Goal: Task Accomplishment & Management: Use online tool/utility

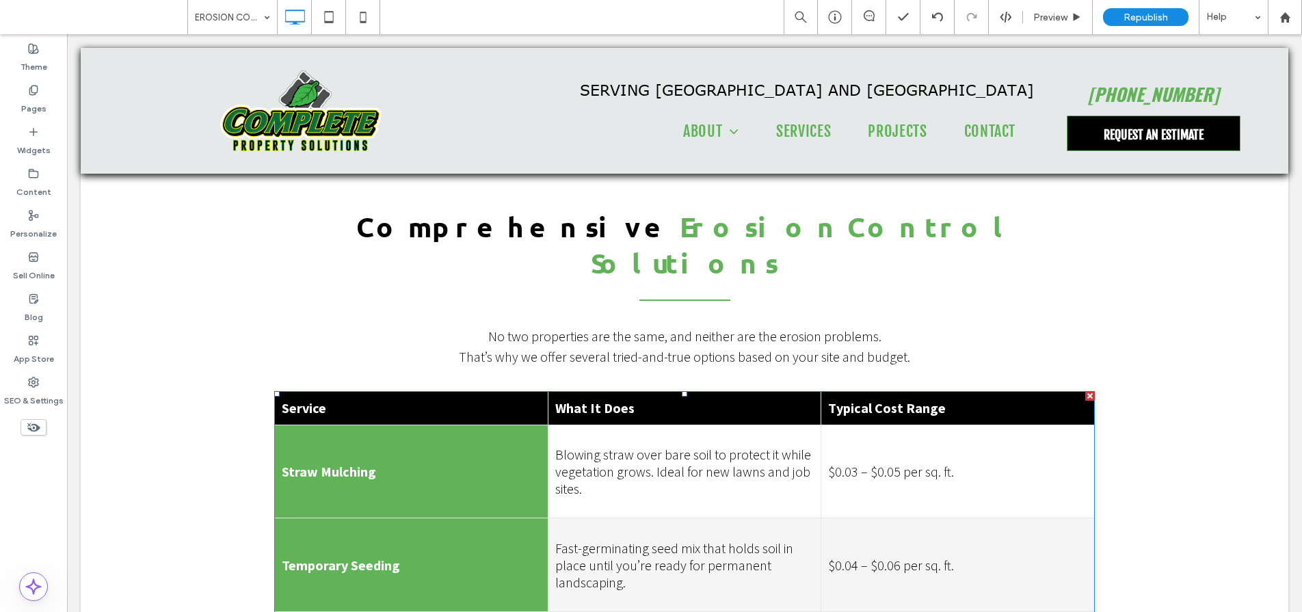
scroll to position [521, 0]
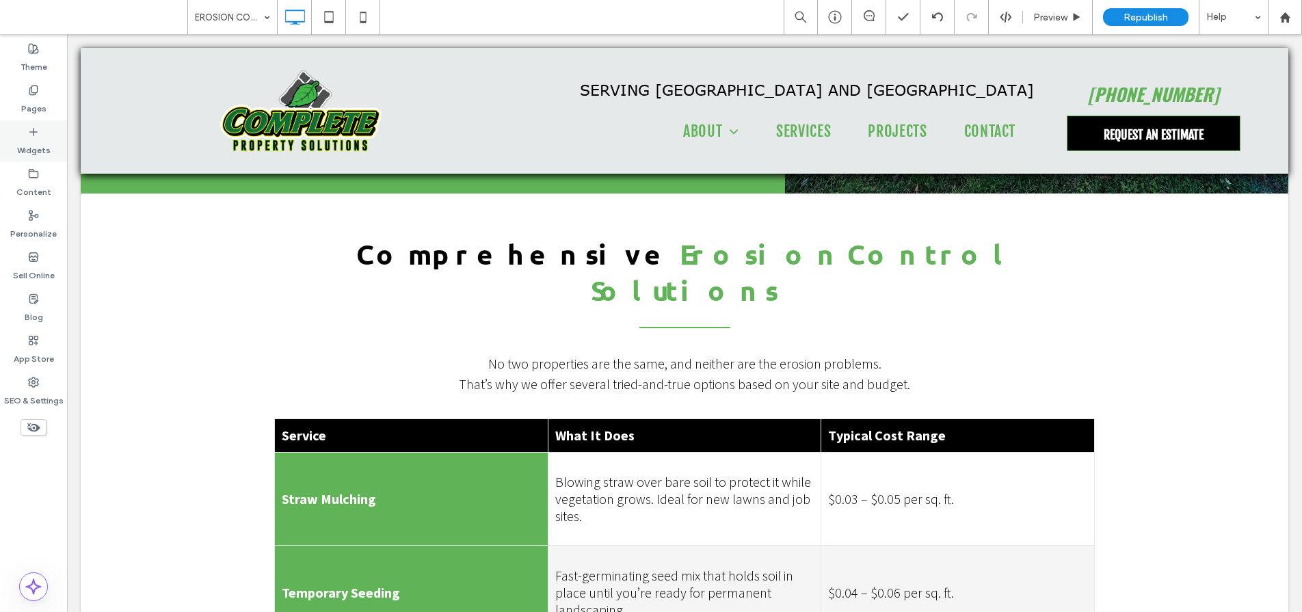
click at [26, 142] on label "Widgets" at bounding box center [34, 146] width 34 height 19
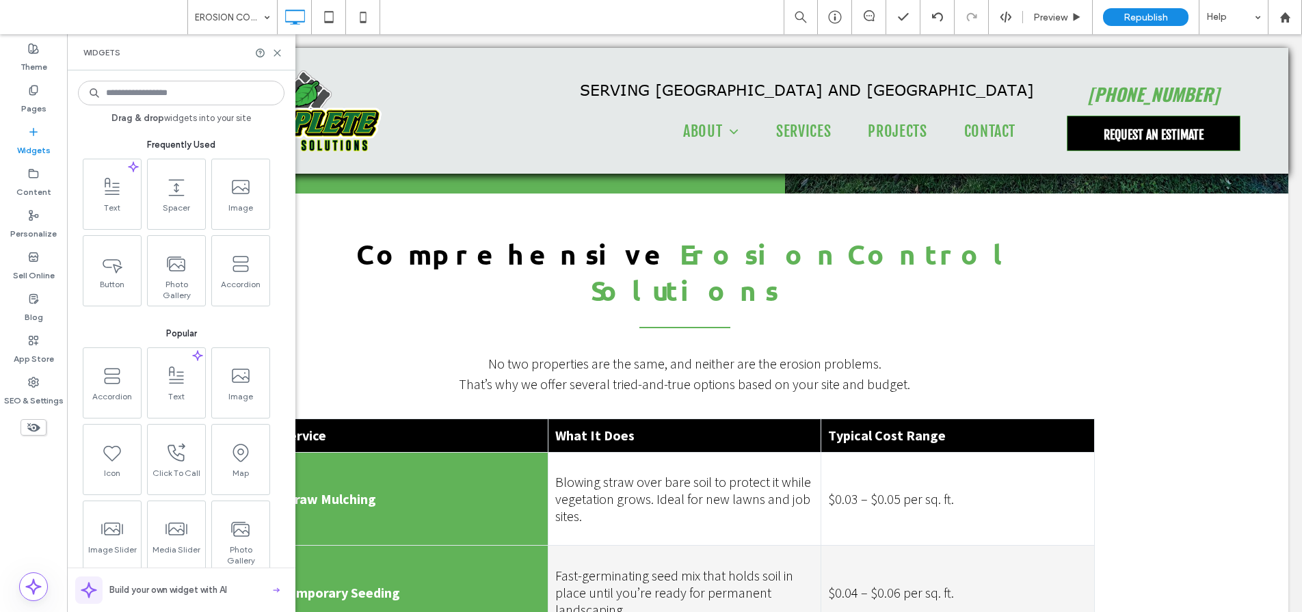
click at [186, 96] on input at bounding box center [181, 93] width 207 height 25
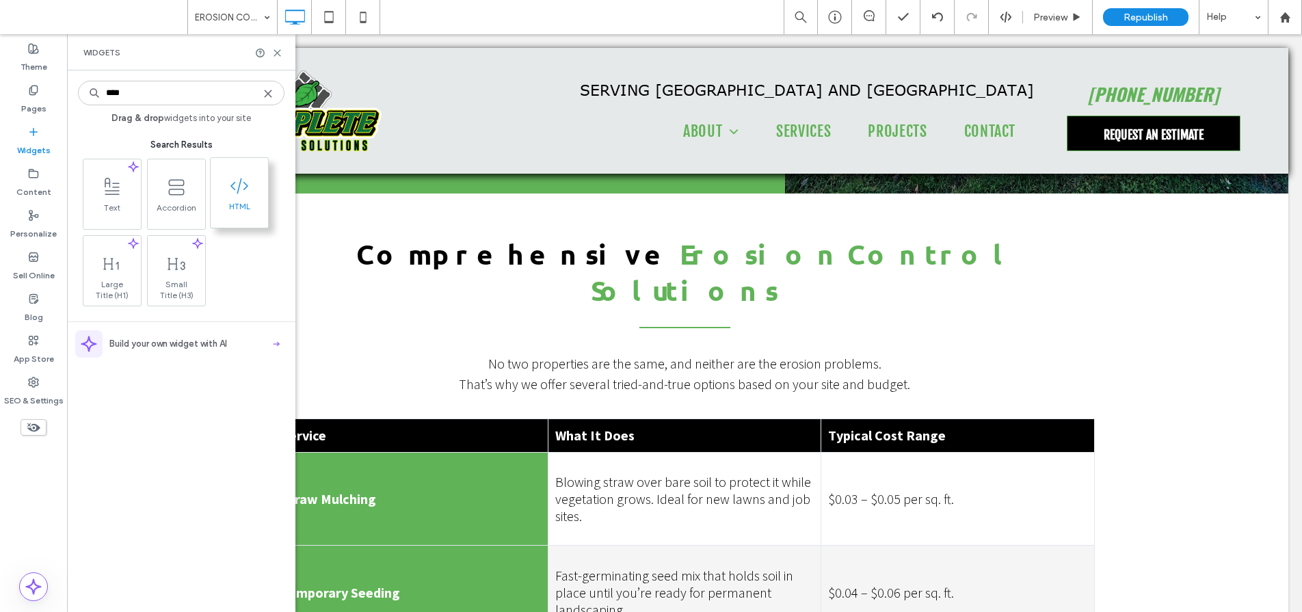
type input "****"
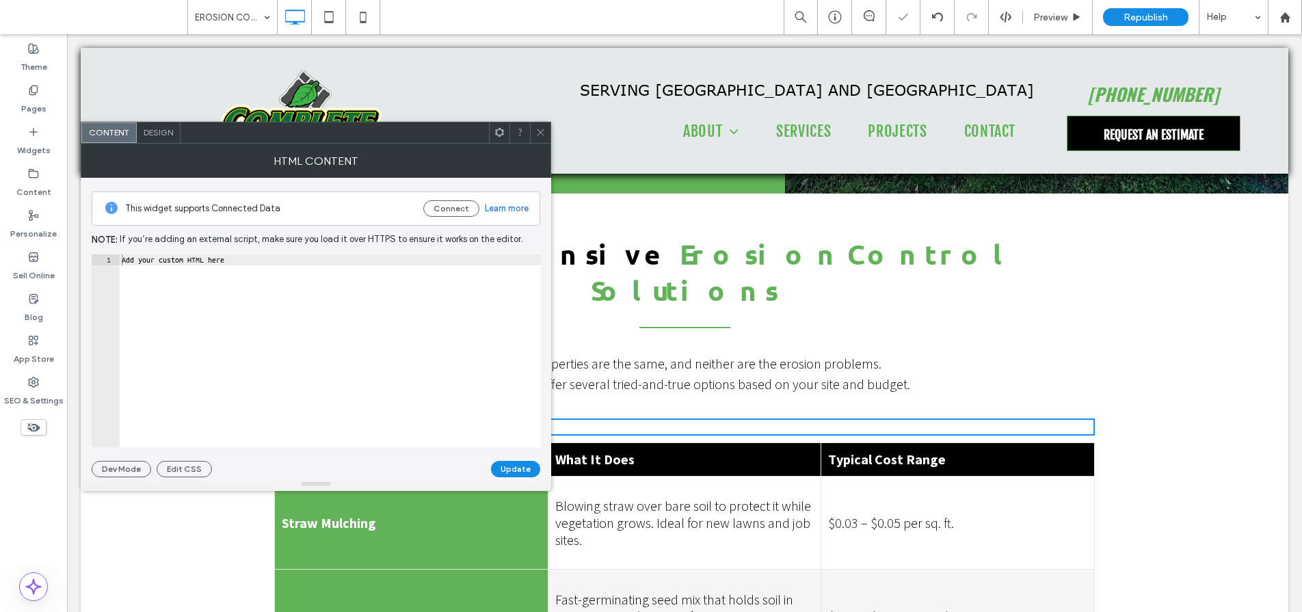
type textarea "**********"
click at [275, 291] on div "Add your custom HTML here" at bounding box center [330, 361] width 422 height 215
paste textarea "Cursor at row 1"
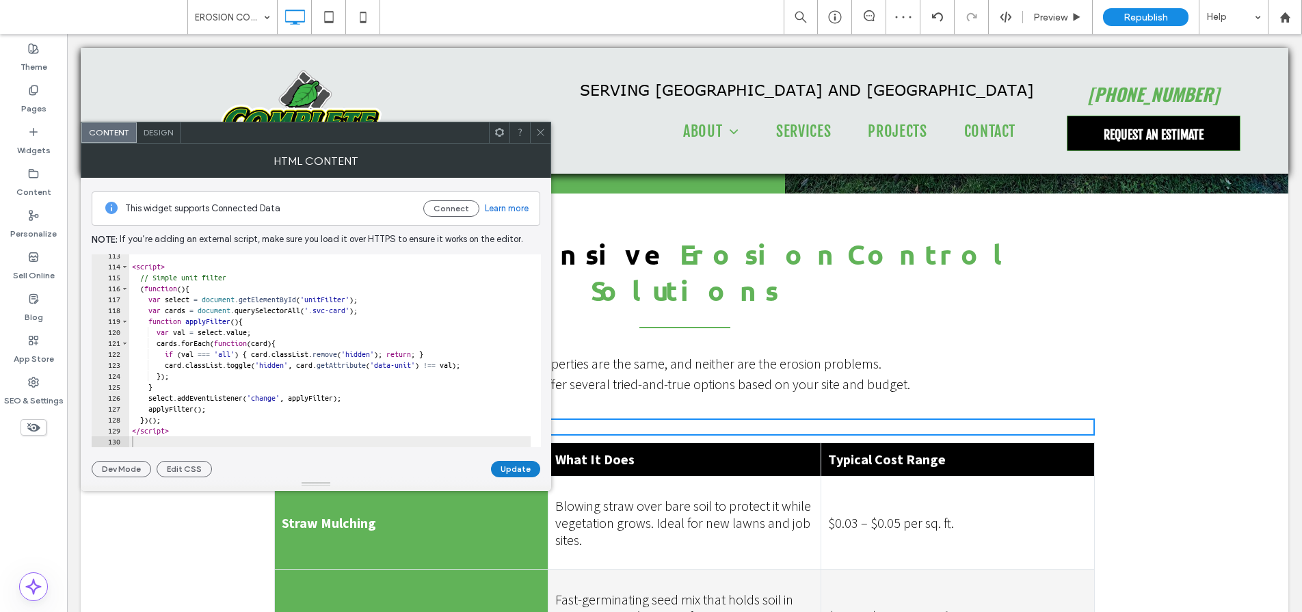
click at [511, 470] on button "Update" at bounding box center [515, 469] width 49 height 16
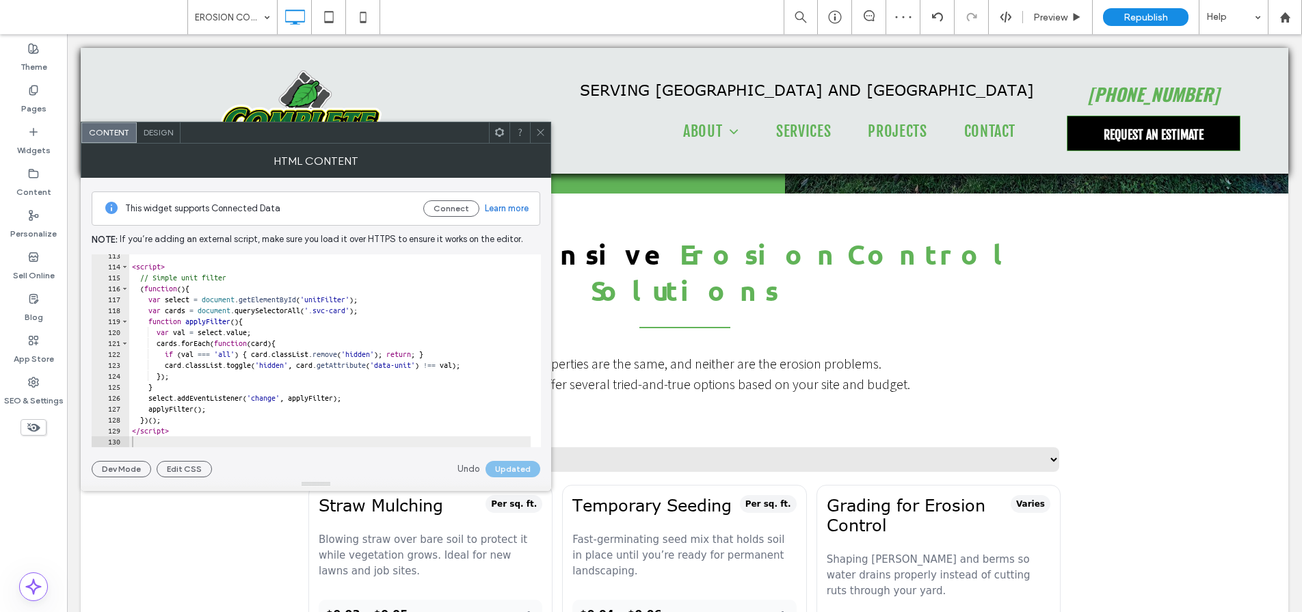
click at [541, 135] on icon at bounding box center [540, 132] width 10 height 10
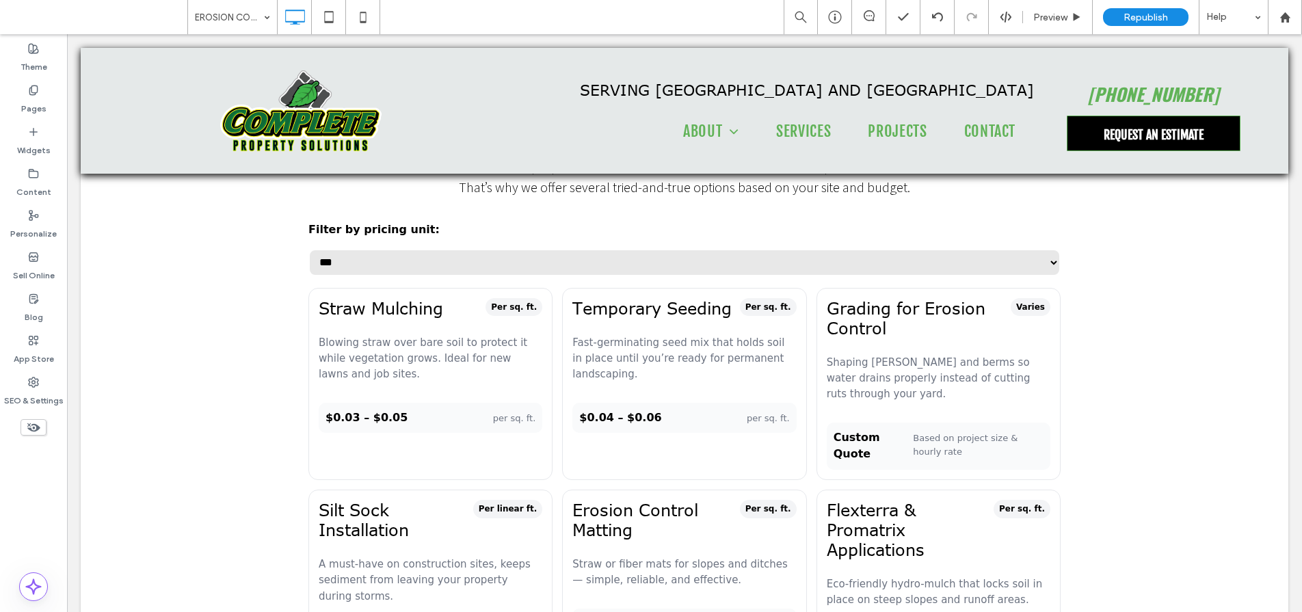
scroll to position [609, 0]
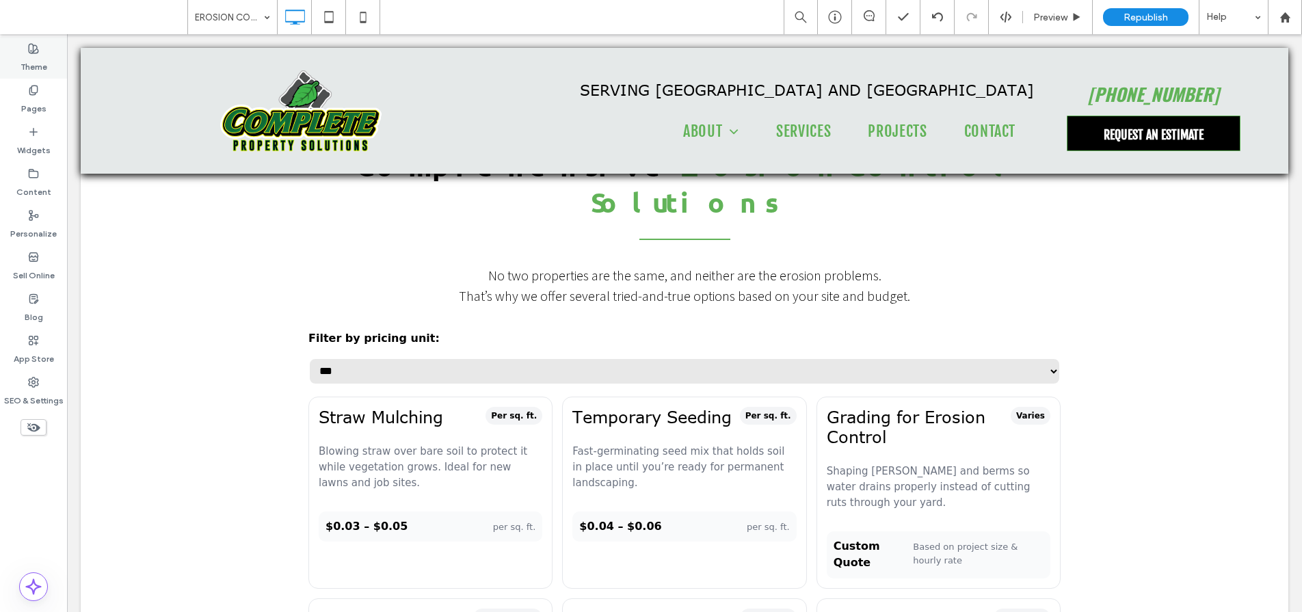
click at [29, 49] on icon at bounding box center [33, 48] width 11 height 11
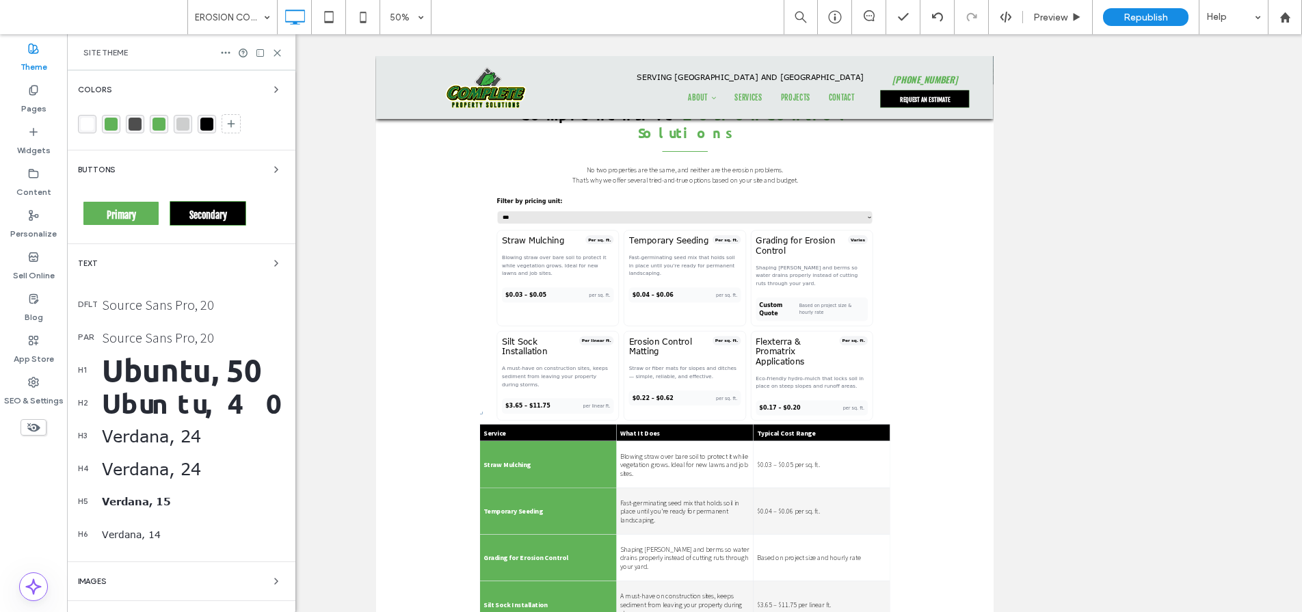
click at [158, 126] on div "rgba(97,179,88,1)" at bounding box center [158, 124] width 13 height 13
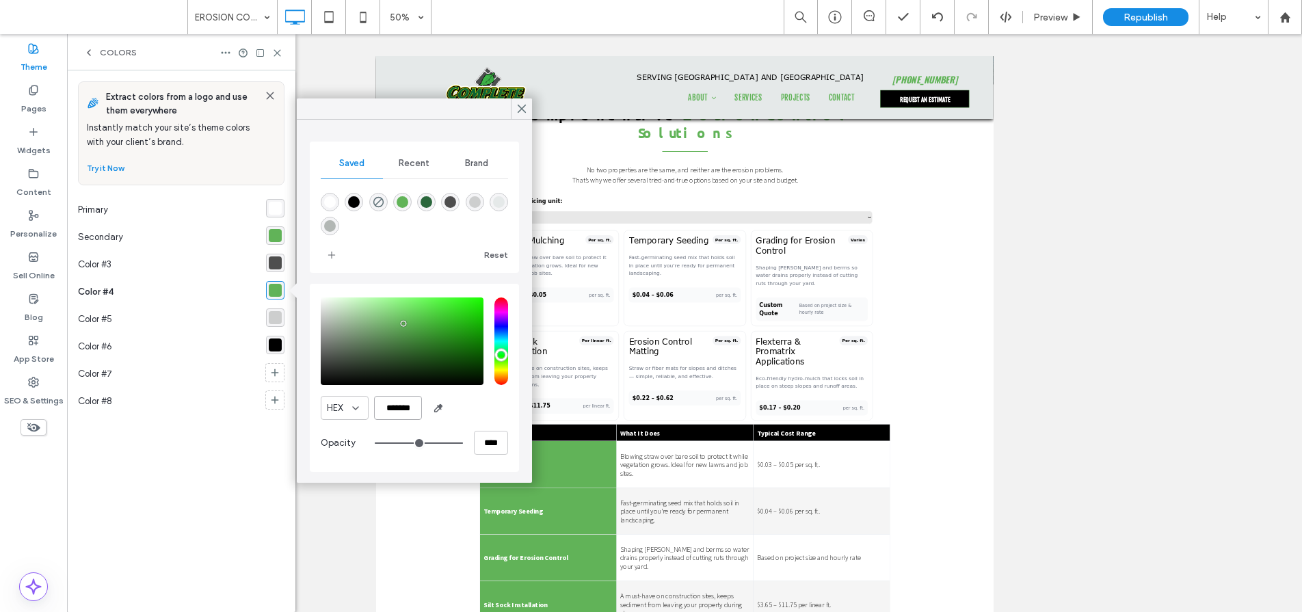
click at [409, 409] on input "*******" at bounding box center [398, 408] width 48 height 24
click at [520, 107] on use at bounding box center [521, 109] width 7 height 8
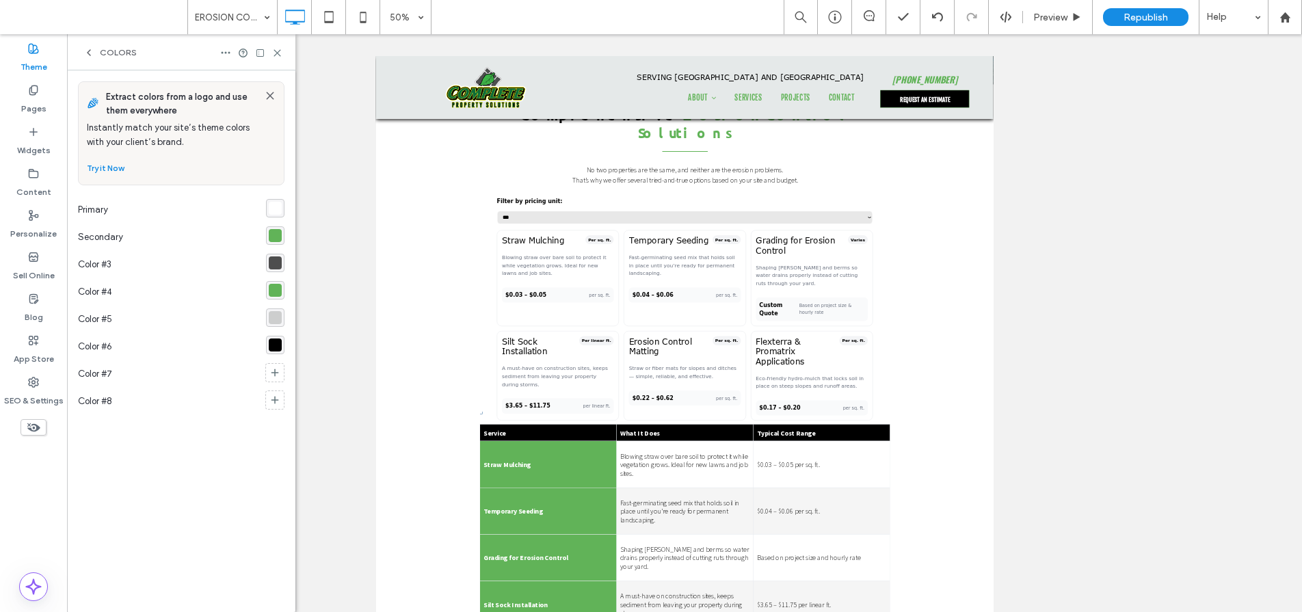
click at [276, 265] on div "rgba(78,78,78,1)" at bounding box center [275, 262] width 13 height 13
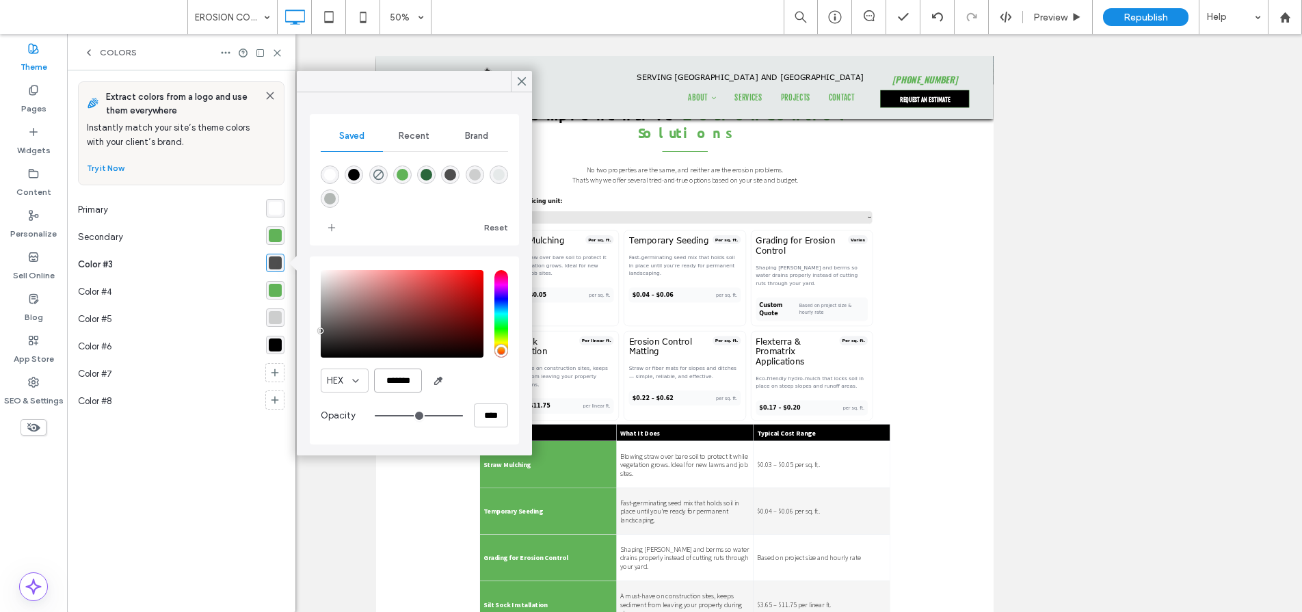
click at [398, 375] on input "*******" at bounding box center [398, 381] width 48 height 24
click at [277, 345] on div "rgba(0,0,0,1)" at bounding box center [275, 344] width 13 height 13
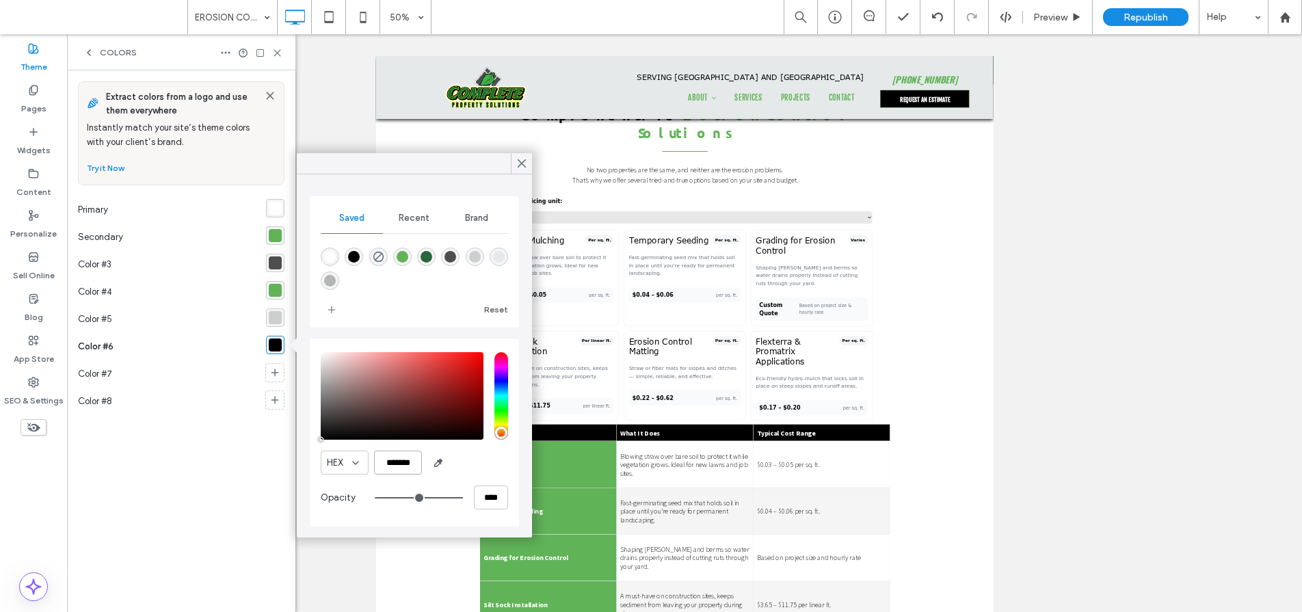
click at [407, 461] on input "*******" at bounding box center [398, 463] width 48 height 24
click at [278, 205] on div "rgba(255,255,255,1)" at bounding box center [275, 208] width 13 height 13
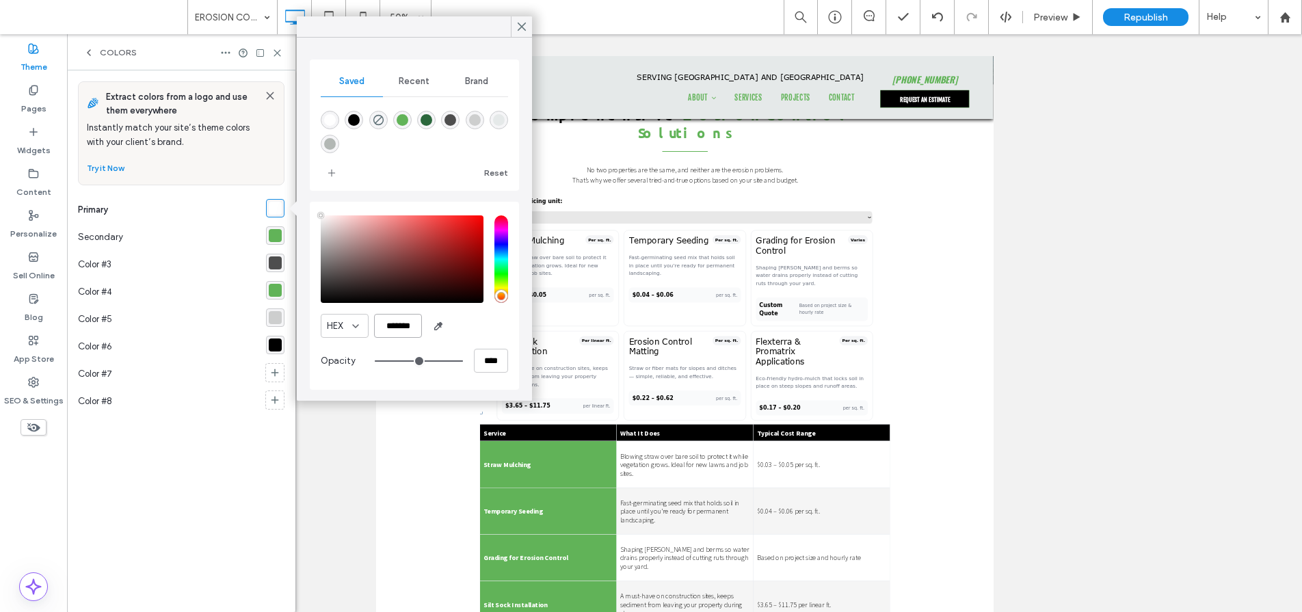
click at [404, 330] on input "*******" at bounding box center [398, 326] width 48 height 24
click at [522, 26] on use at bounding box center [521, 27] width 7 height 8
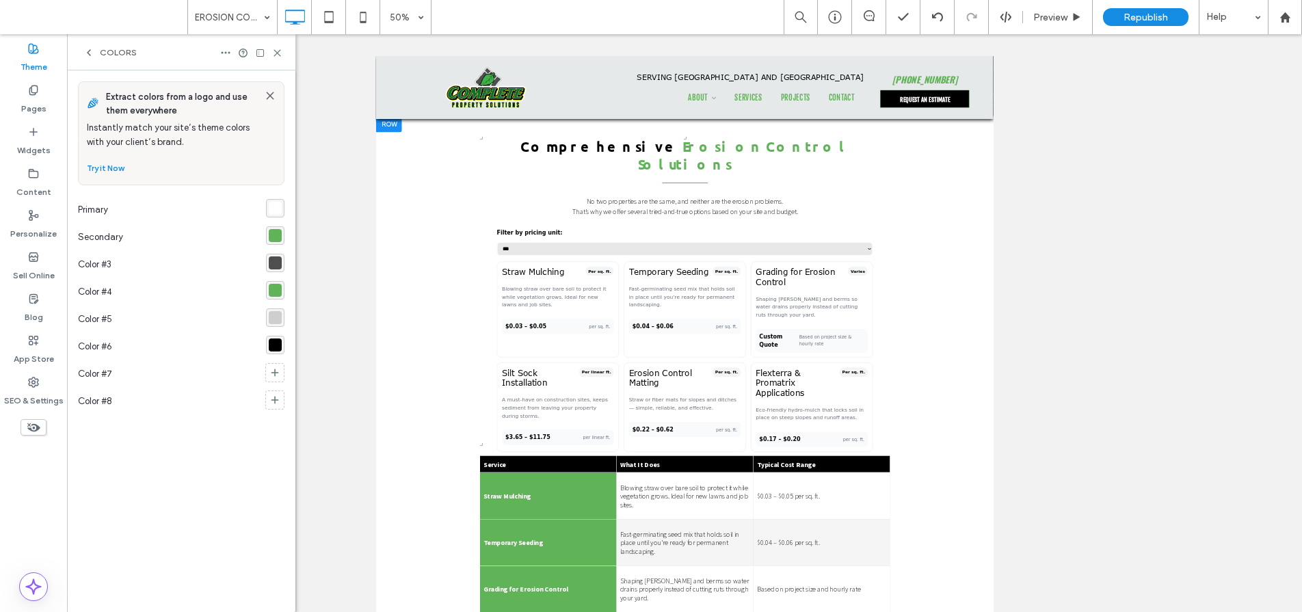
scroll to position [486, 0]
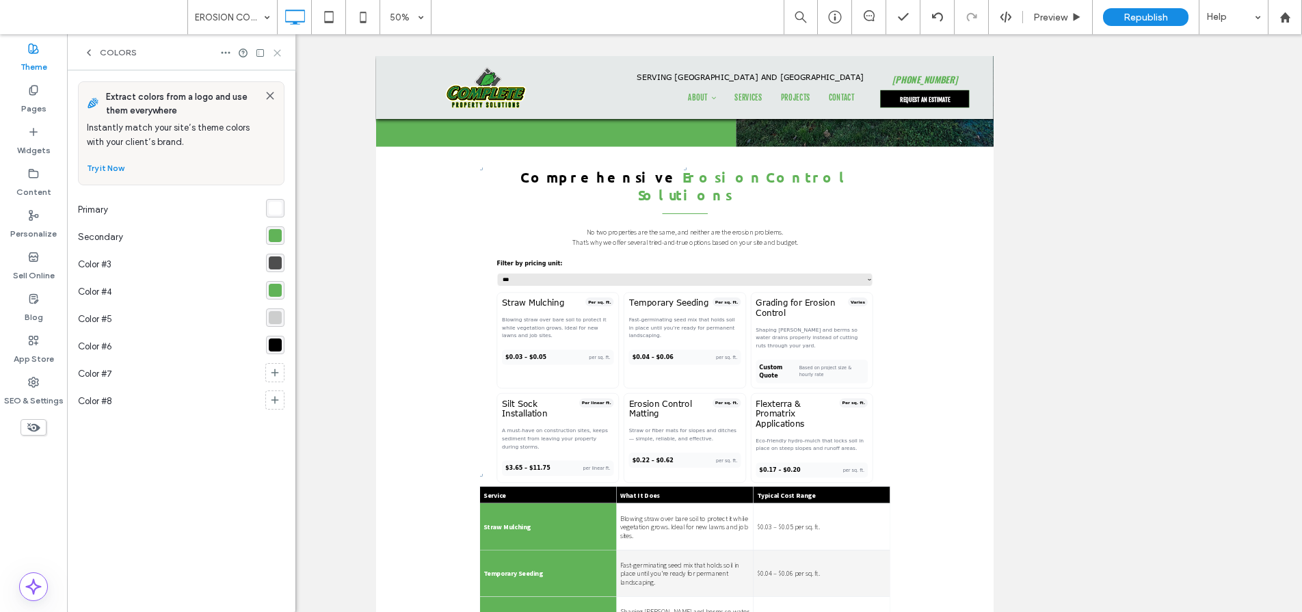
click at [280, 52] on icon at bounding box center [277, 53] width 10 height 10
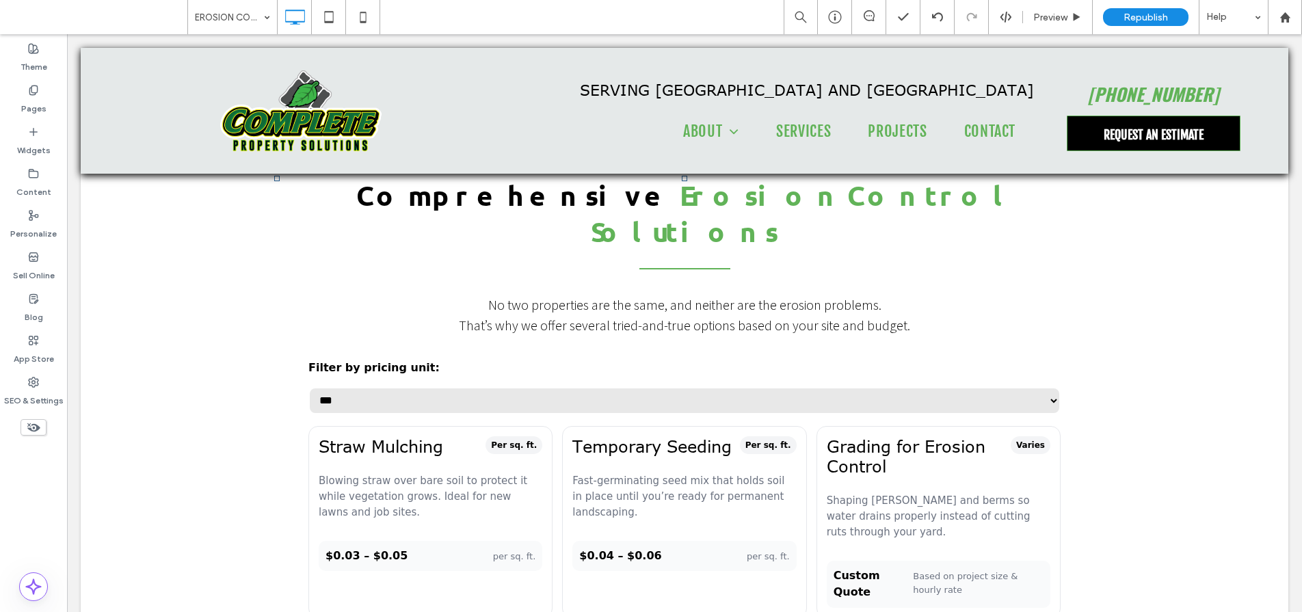
scroll to position [581, 0]
click at [494, 473] on p "Blowing straw over bare soil to protect it while vegetation grows. Ideal for ne…" at bounding box center [431, 497] width 224 height 48
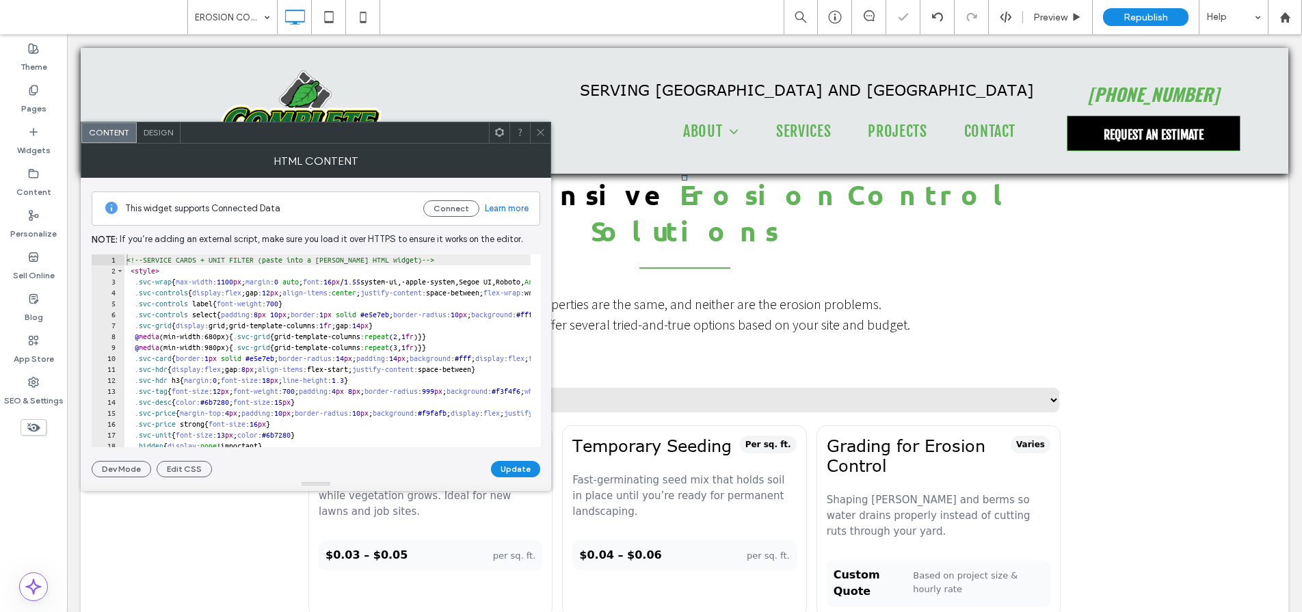
click at [280, 322] on div "<!-- SERVICE CARDS + UNIT FILTER (paste into a [PERSON_NAME] HTML widget) --> <…" at bounding box center [501, 361] width 754 height 215
type textarea "**********"
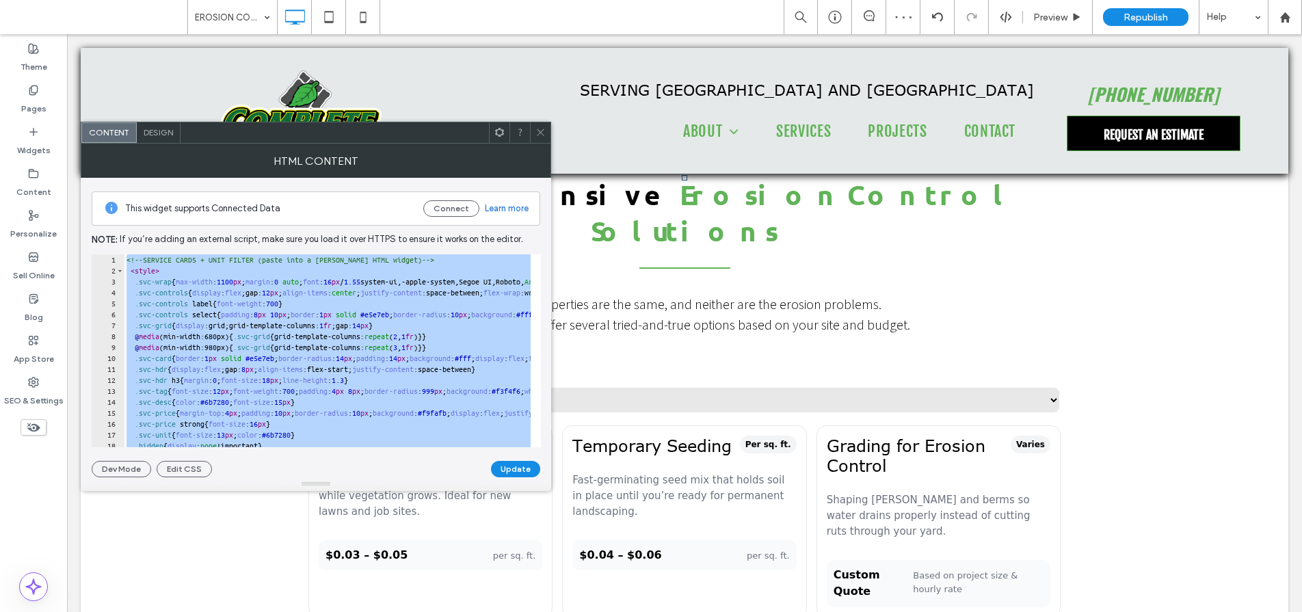
paste textarea "Cursor at row 190"
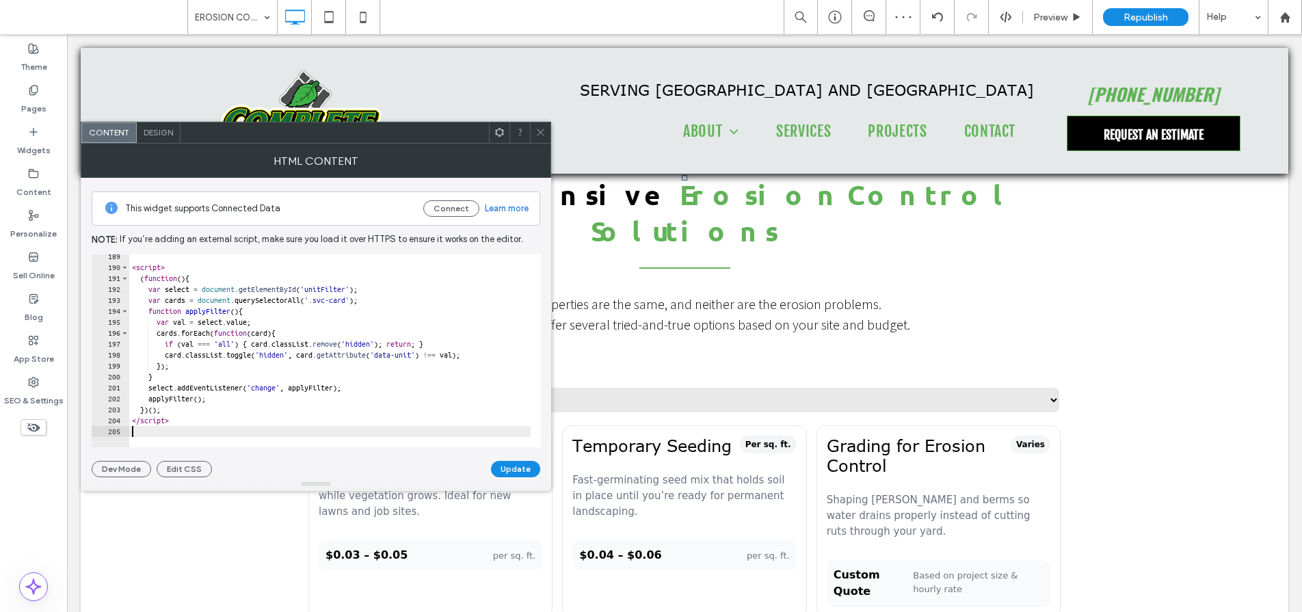
scroll to position [2060, 0]
click at [503, 473] on button "Update" at bounding box center [515, 469] width 49 height 16
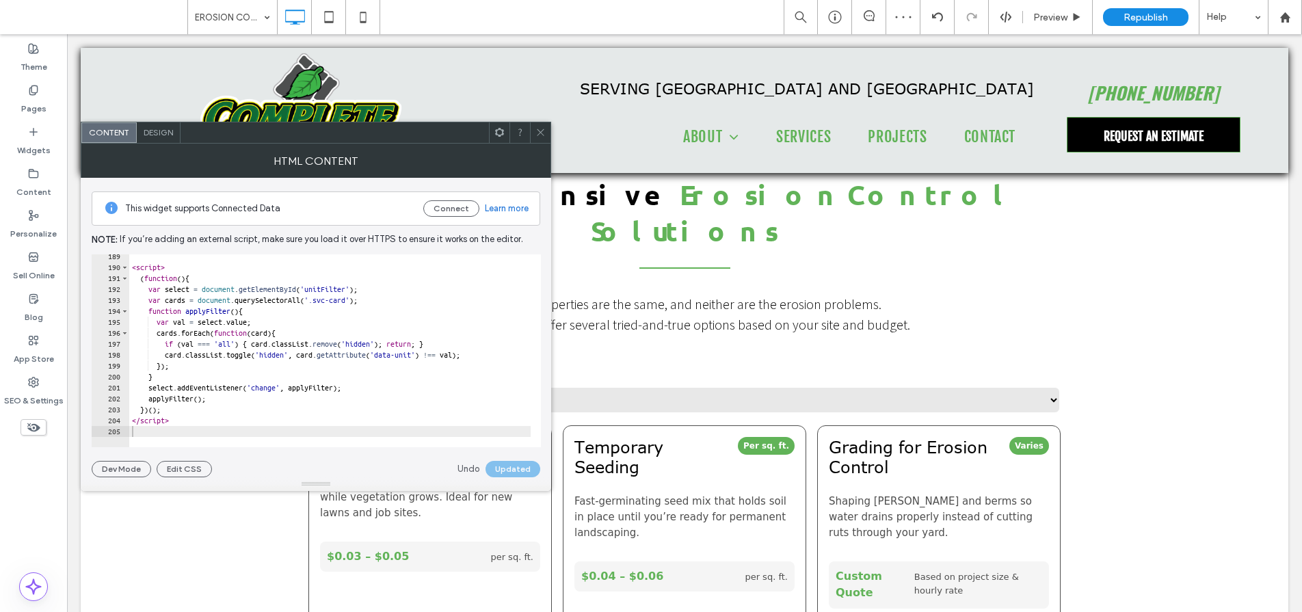
click at [540, 131] on icon at bounding box center [540, 132] width 10 height 10
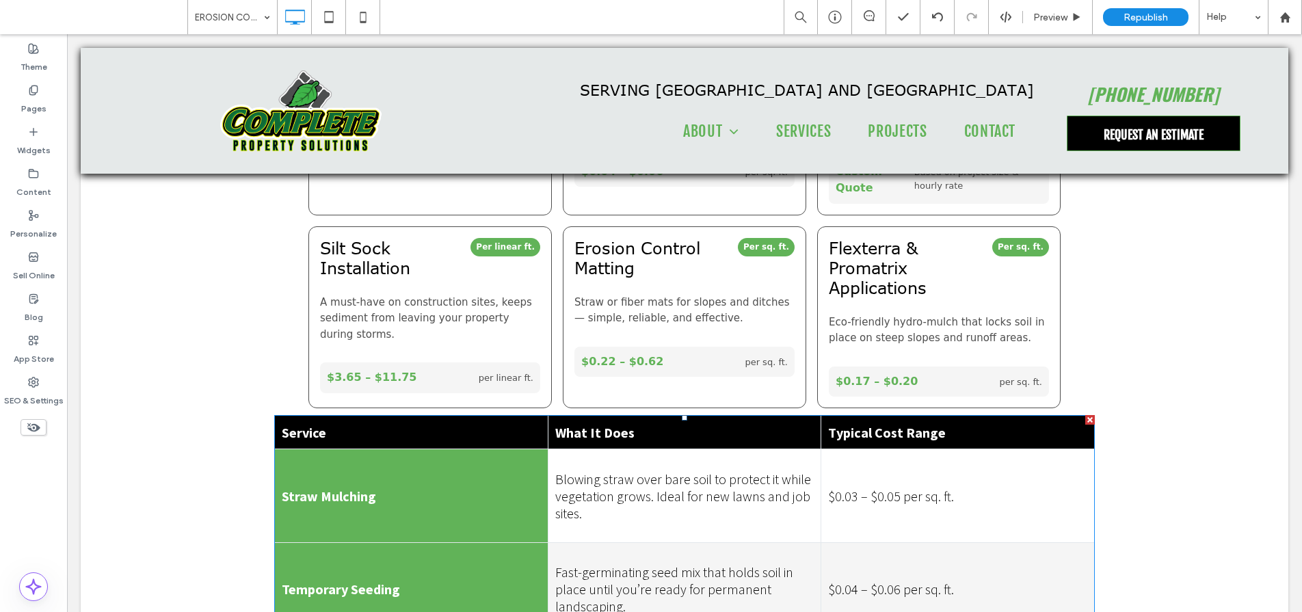
scroll to position [983, 0]
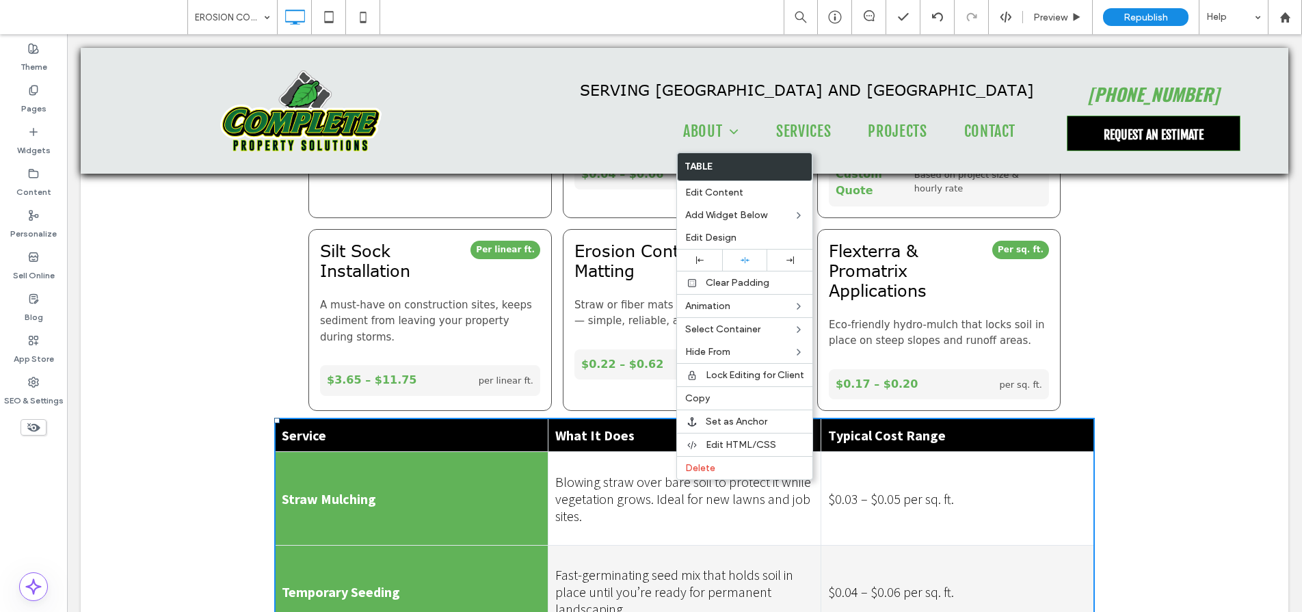
click at [1111, 273] on div "**********" at bounding box center [685, 391] width 1208 height 1319
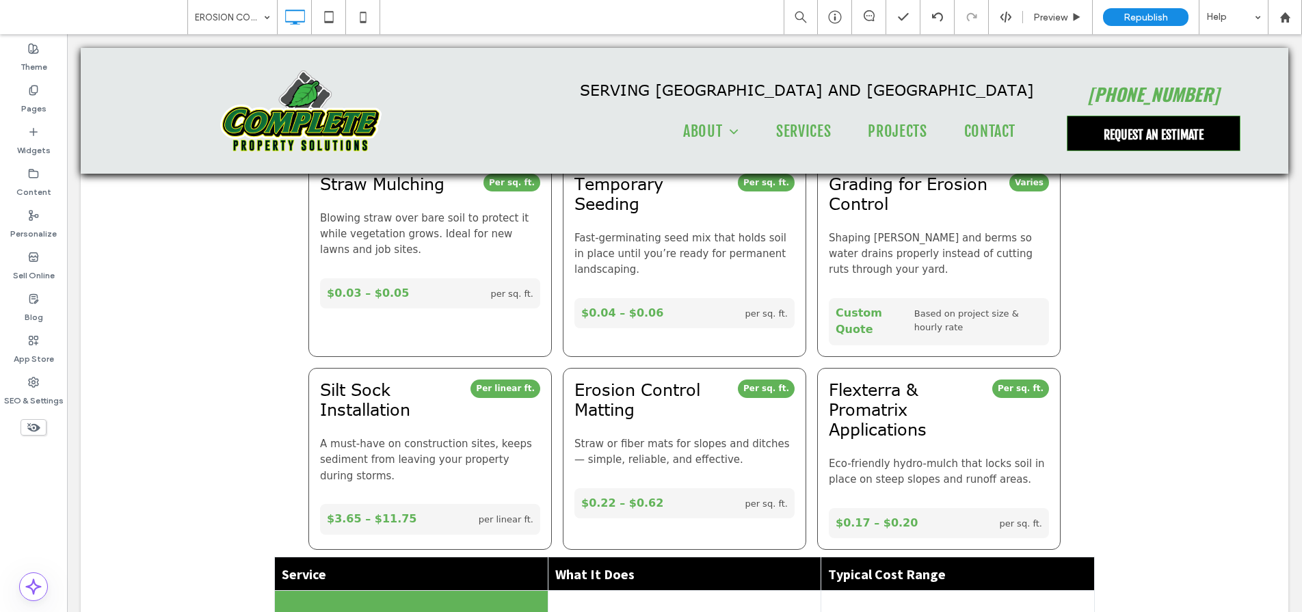
scroll to position [1088, 0]
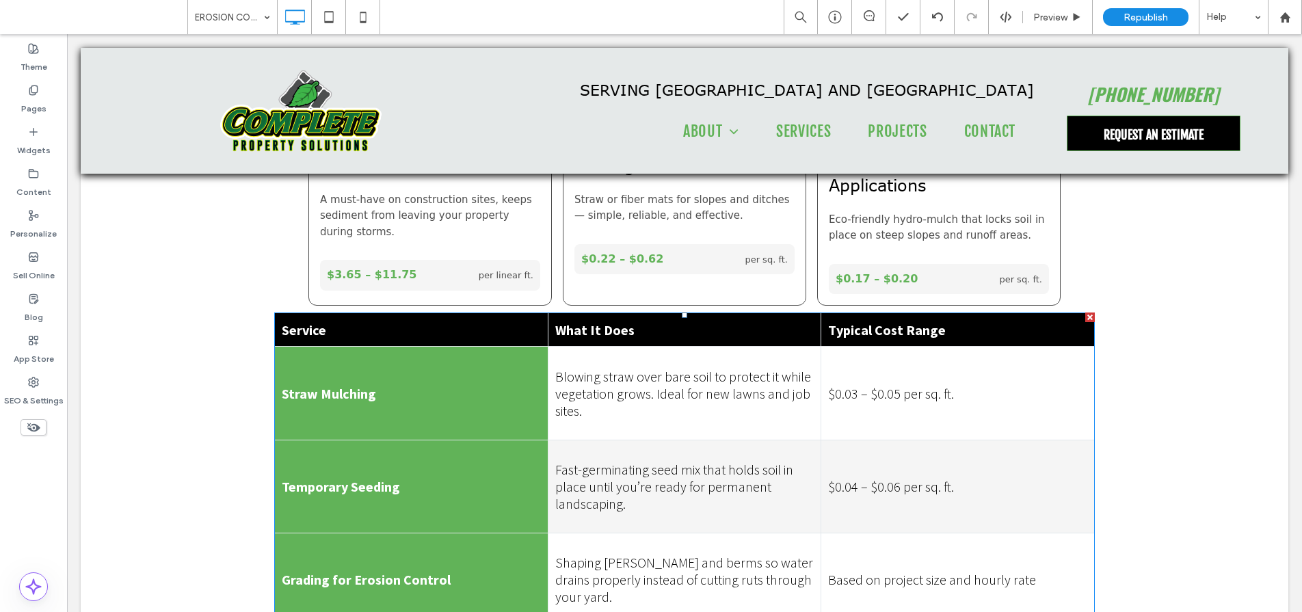
click at [466, 347] on td "Straw Mulching" at bounding box center [412, 393] width 274 height 93
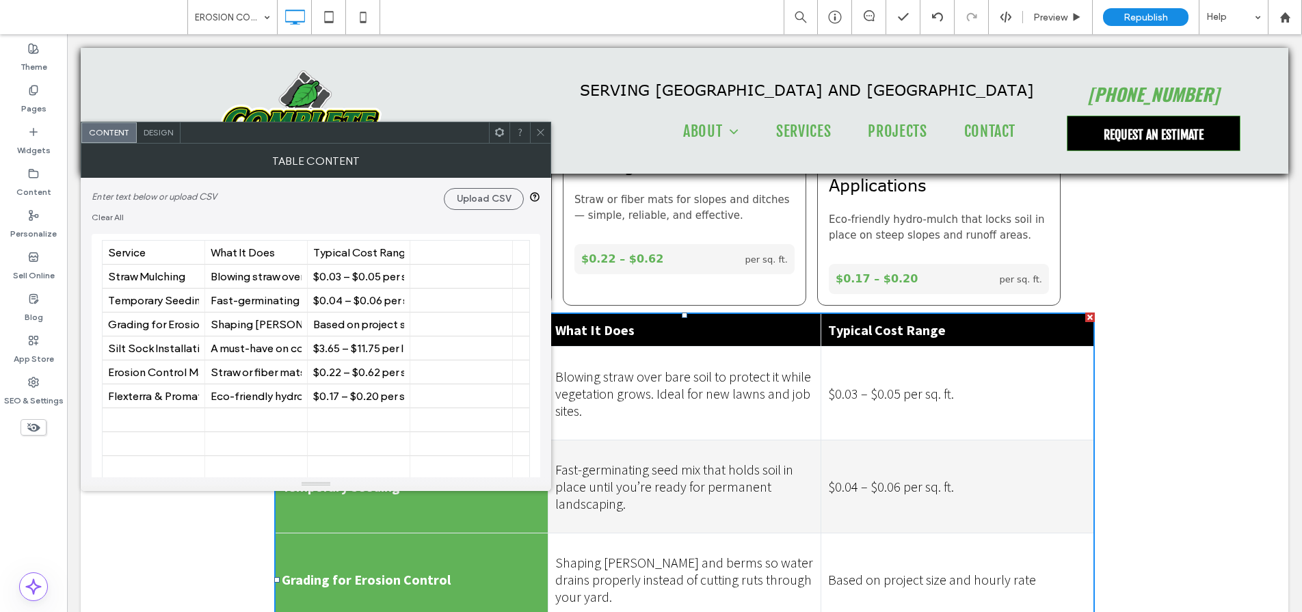
click at [542, 132] on icon at bounding box center [540, 132] width 10 height 10
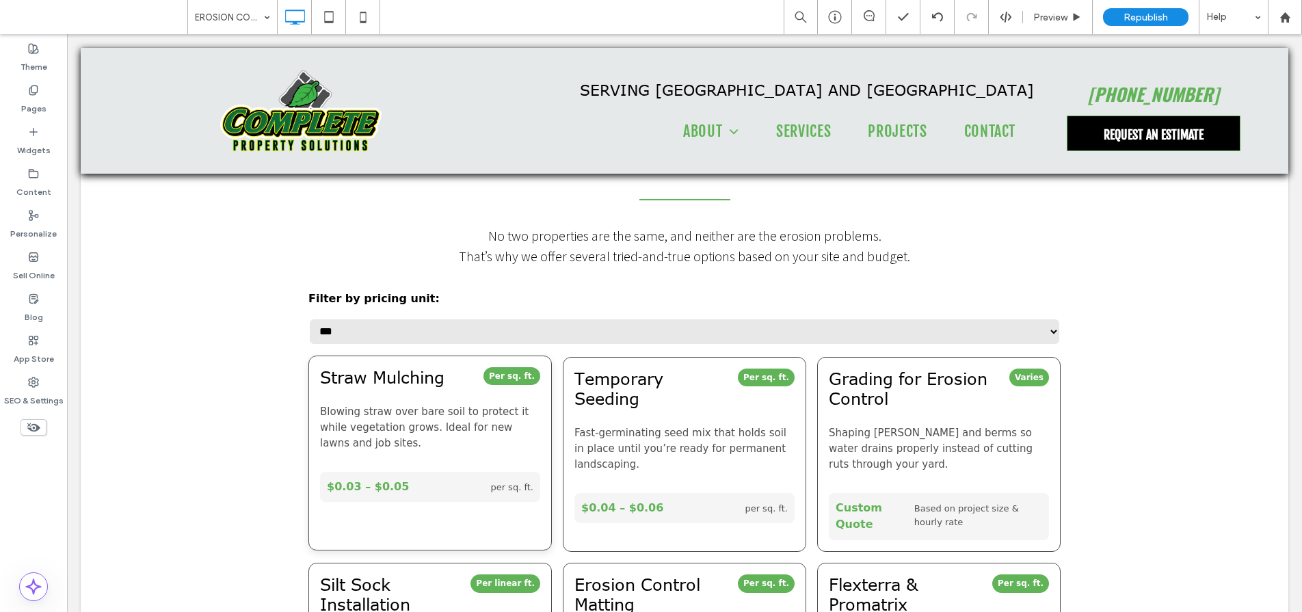
scroll to position [628, 0]
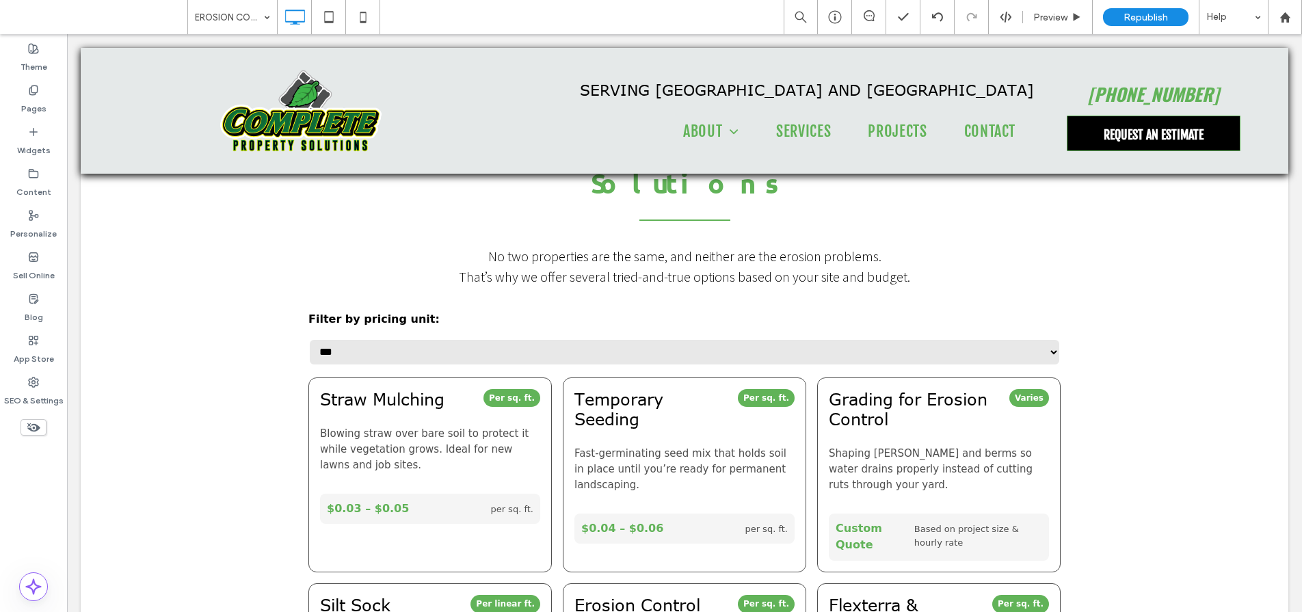
click at [533, 338] on select "**********" at bounding box center [684, 351] width 752 height 27
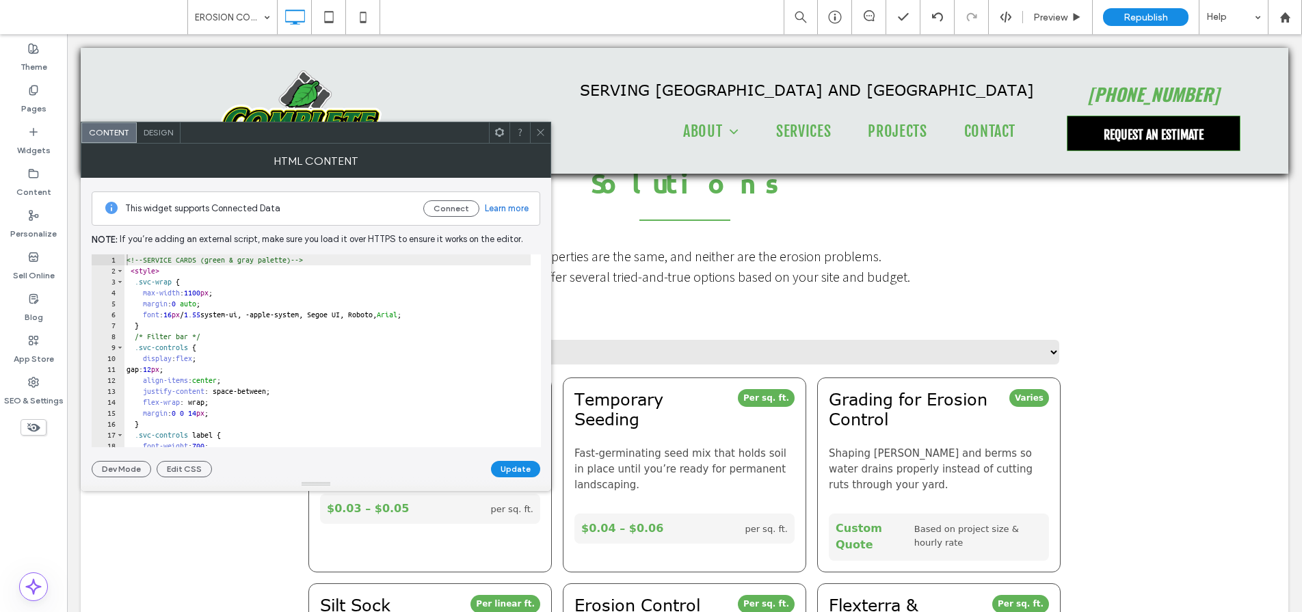
click at [545, 137] on div at bounding box center [540, 132] width 21 height 21
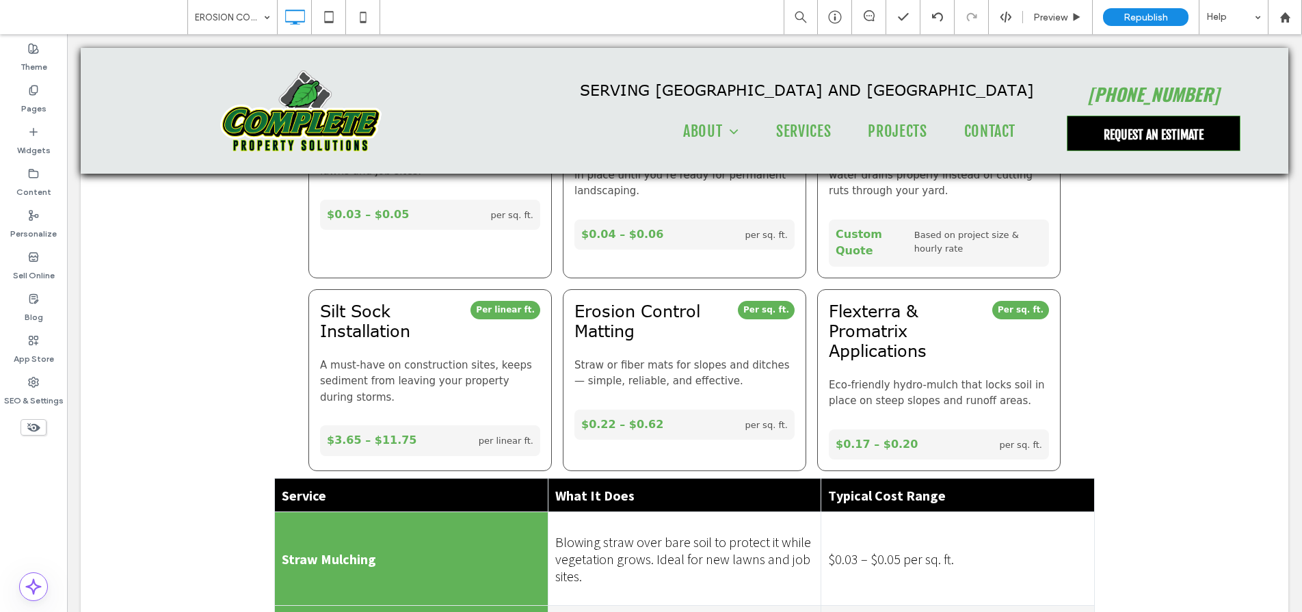
scroll to position [926, 0]
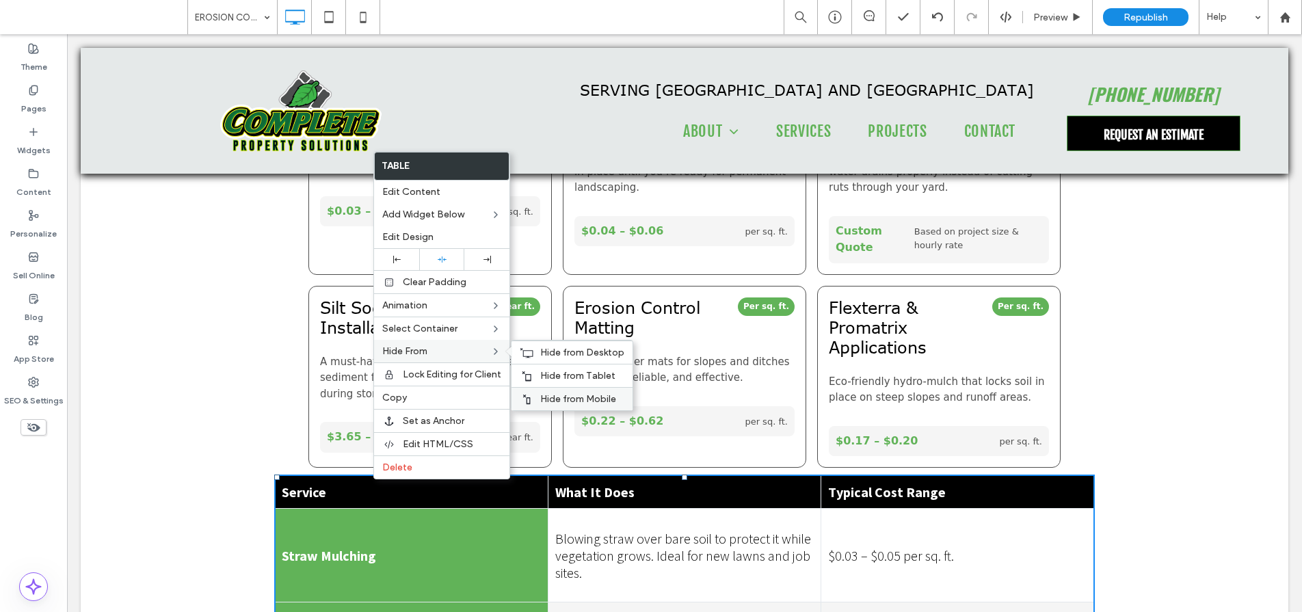
click at [556, 395] on span "Hide from Mobile" at bounding box center [578, 399] width 76 height 12
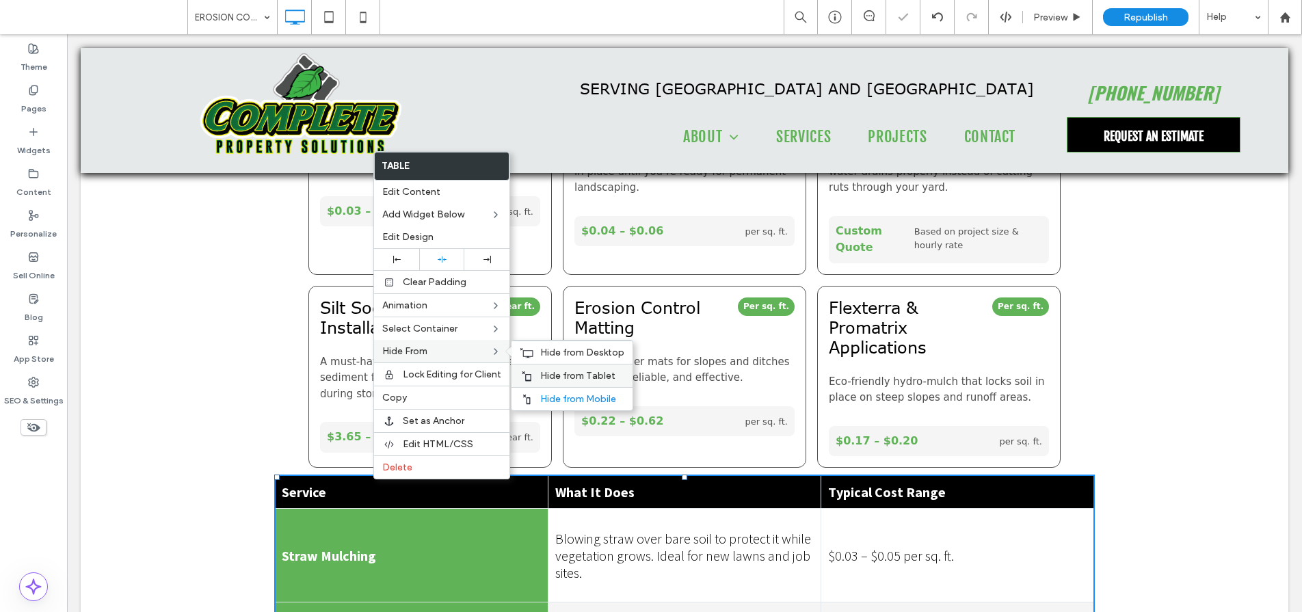
click at [559, 377] on span "Hide from Tablet" at bounding box center [577, 376] width 75 height 12
click at [561, 356] on span "Hide from Desktop" at bounding box center [582, 353] width 84 height 12
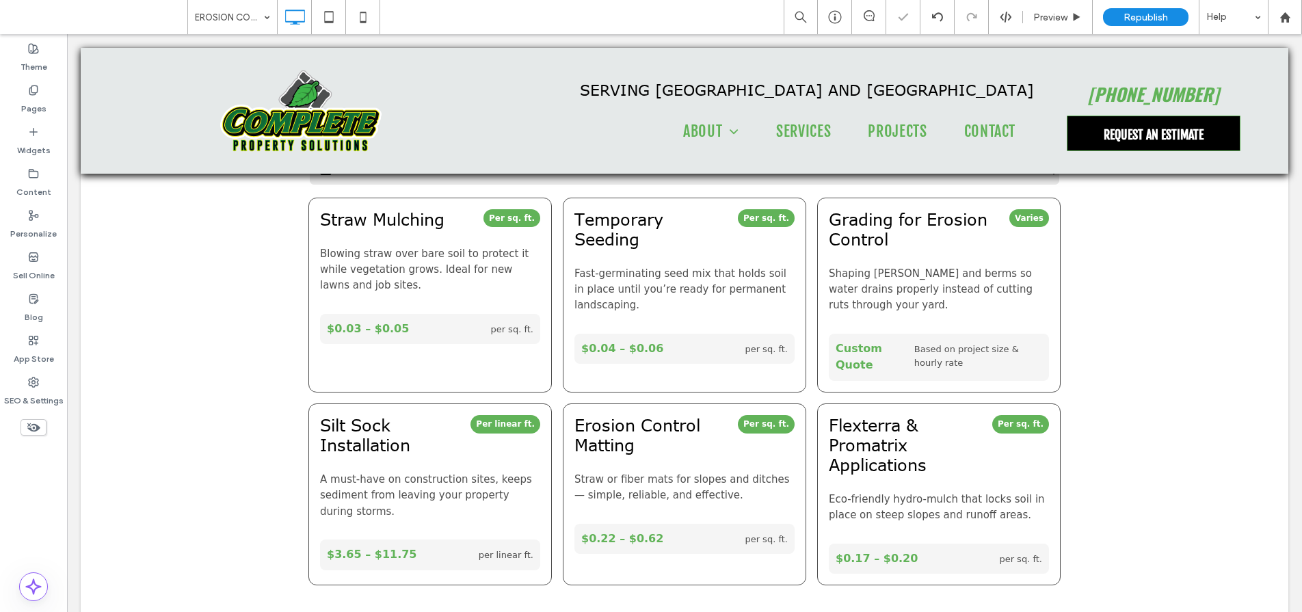
scroll to position [789, 0]
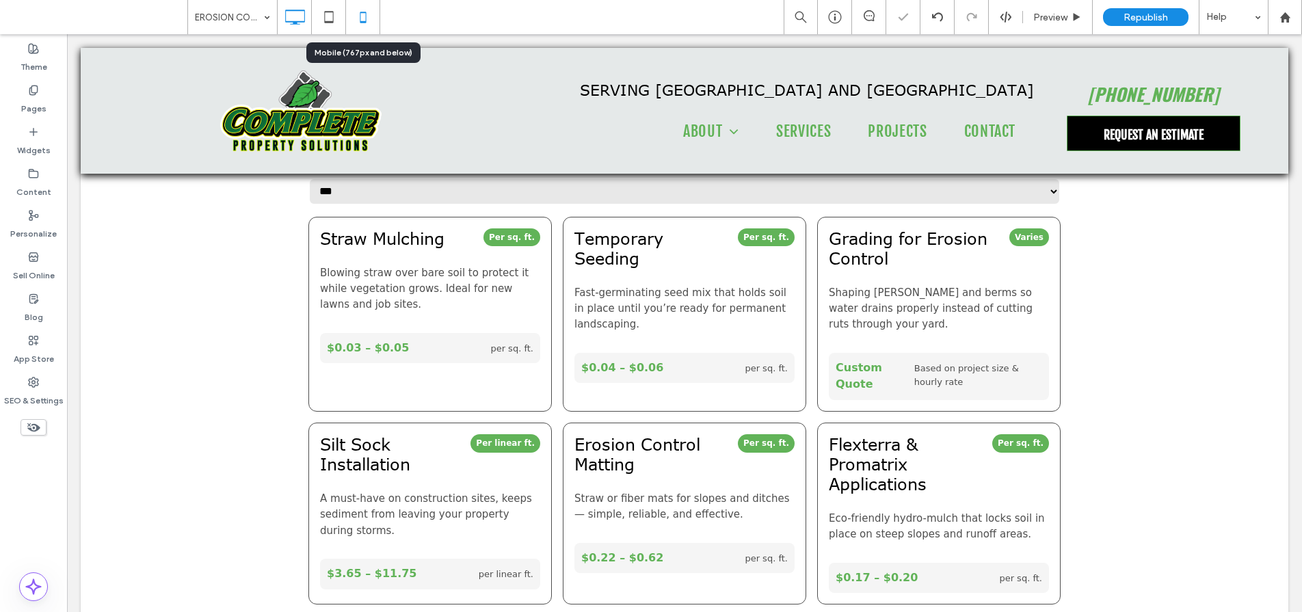
click at [367, 12] on icon at bounding box center [362, 16] width 27 height 27
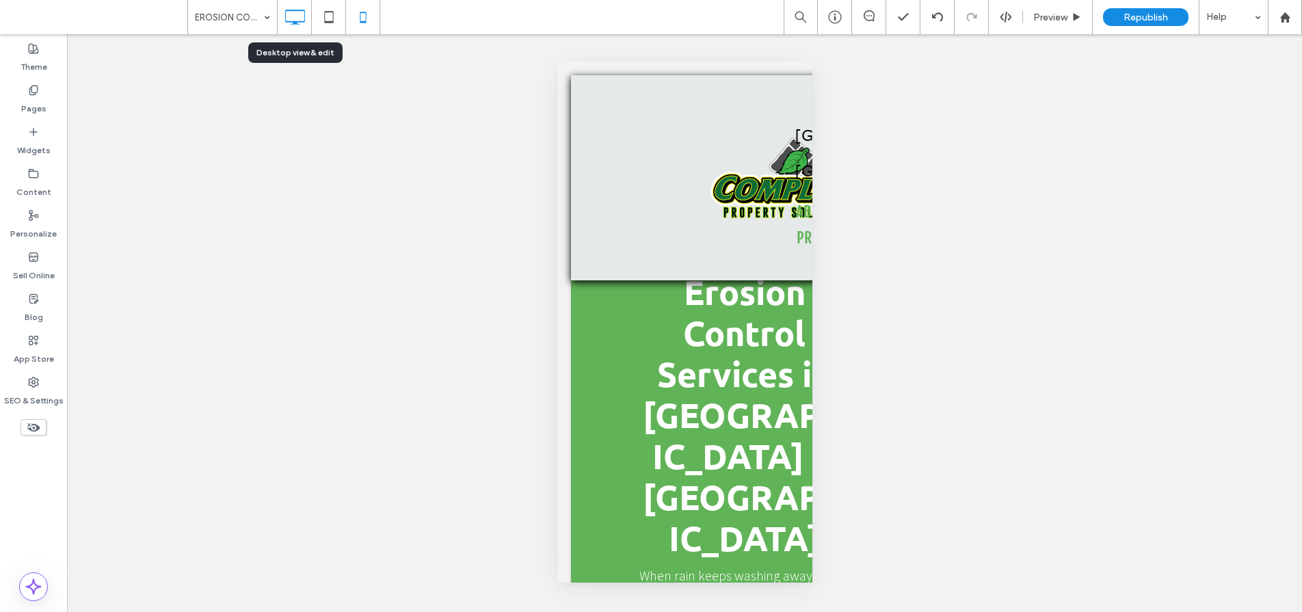
click at [297, 16] on icon at bounding box center [294, 16] width 27 height 27
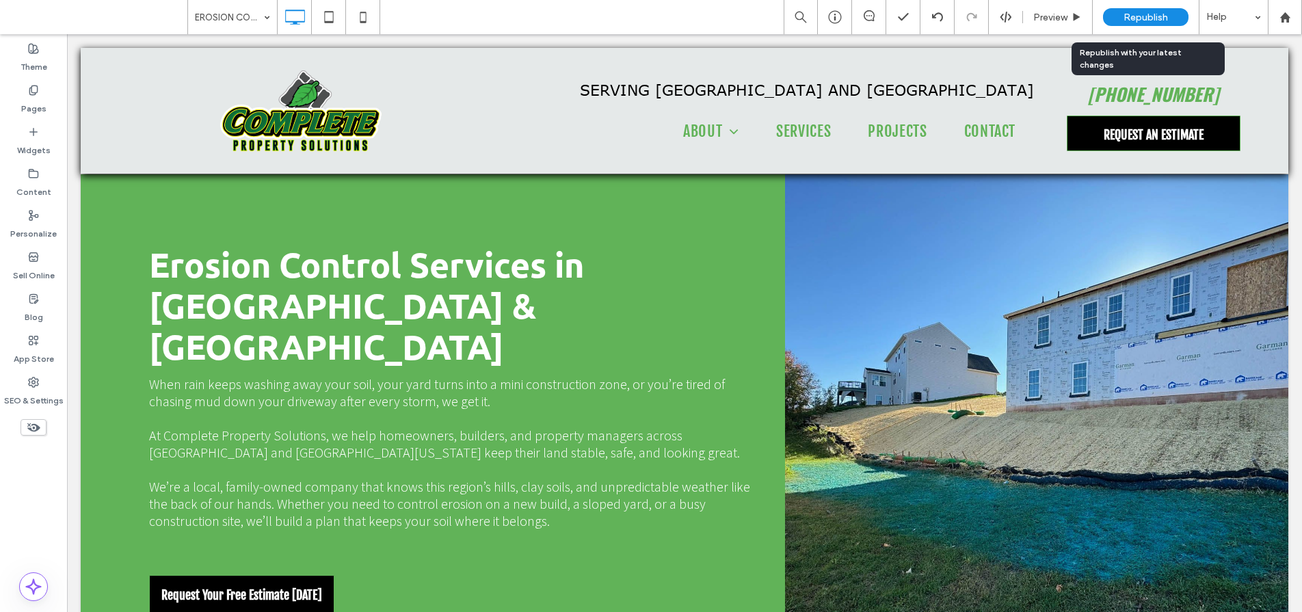
click at [1148, 16] on span "Republish" at bounding box center [1145, 18] width 44 height 12
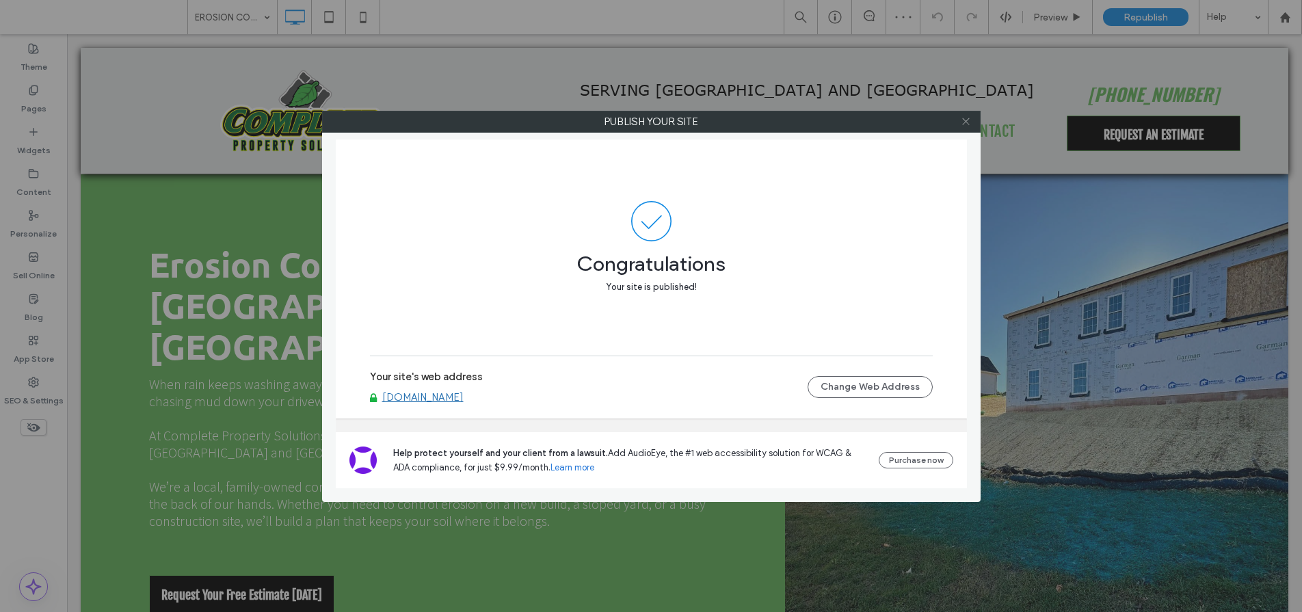
click at [967, 119] on icon at bounding box center [966, 121] width 10 height 10
